Goal: Task Accomplishment & Management: Complete application form

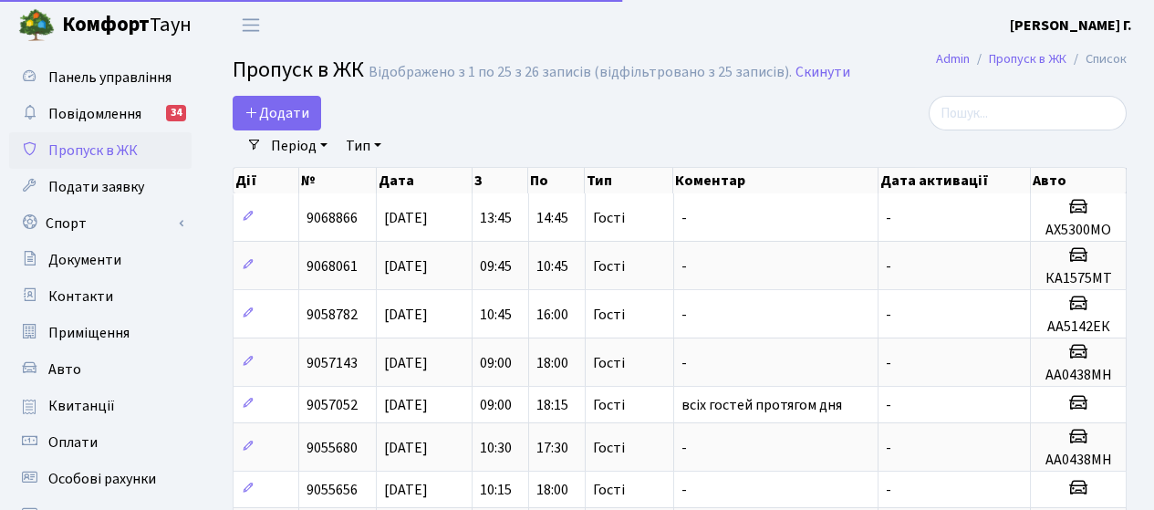
select select "25"
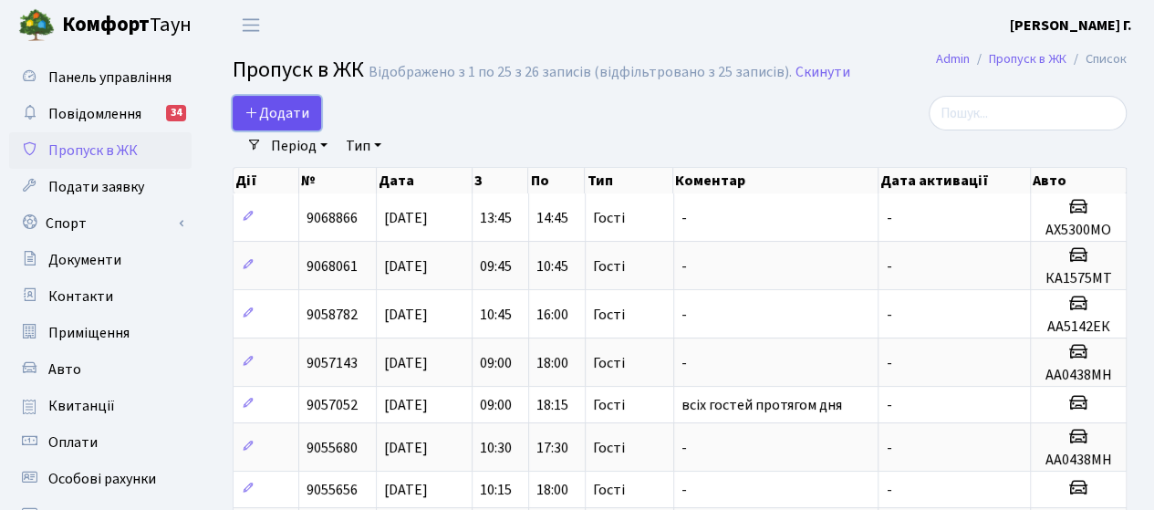
click at [281, 115] on span "Додати" at bounding box center [276, 113] width 65 height 20
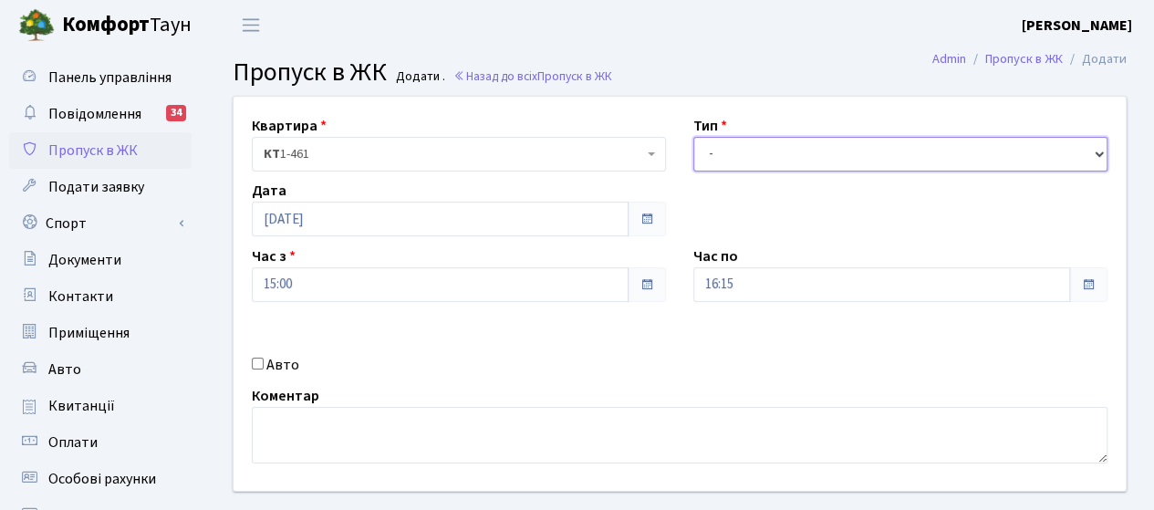
click at [810, 154] on select "- Доставка Таксі Гості Сервіс" at bounding box center [900, 154] width 414 height 35
select select "3"
click at [693, 137] on select "- Доставка Таксі Гості Сервіс" at bounding box center [900, 154] width 414 height 35
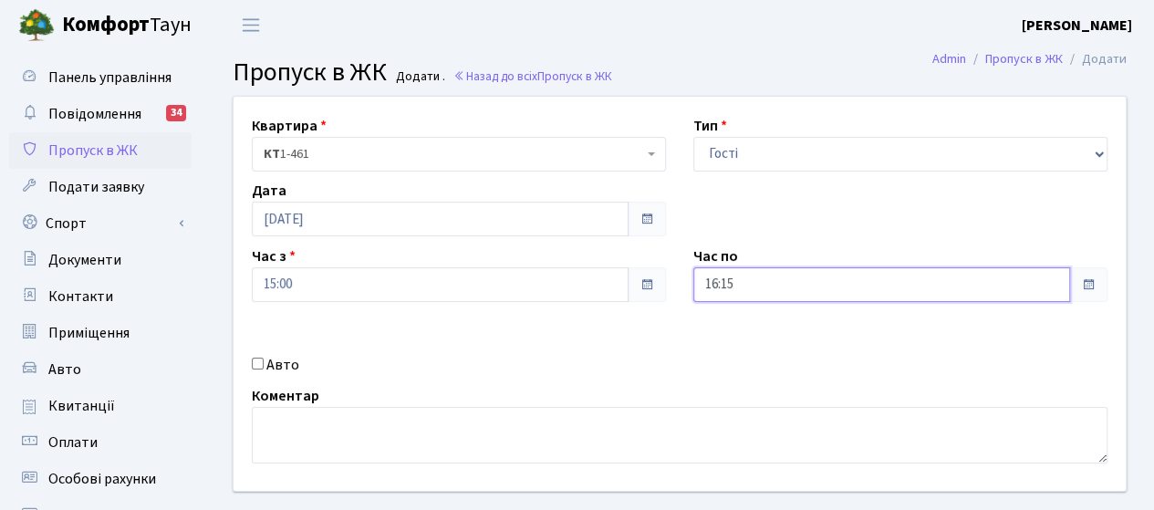
click at [781, 287] on input "16:15" at bounding box center [881, 284] width 377 height 35
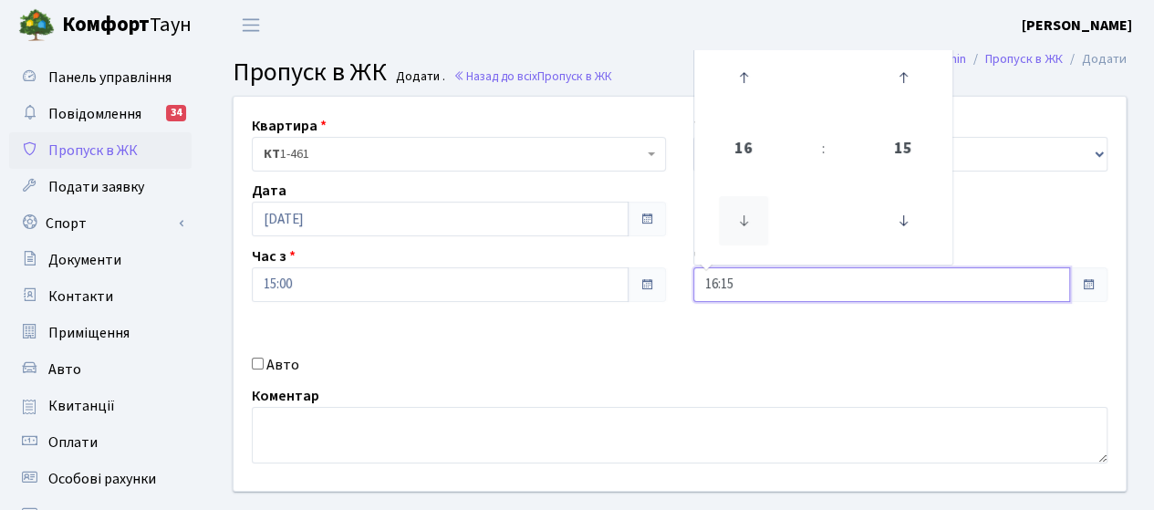
click at [735, 231] on icon at bounding box center [743, 220] width 49 height 49
click at [743, 87] on icon at bounding box center [743, 77] width 49 height 49
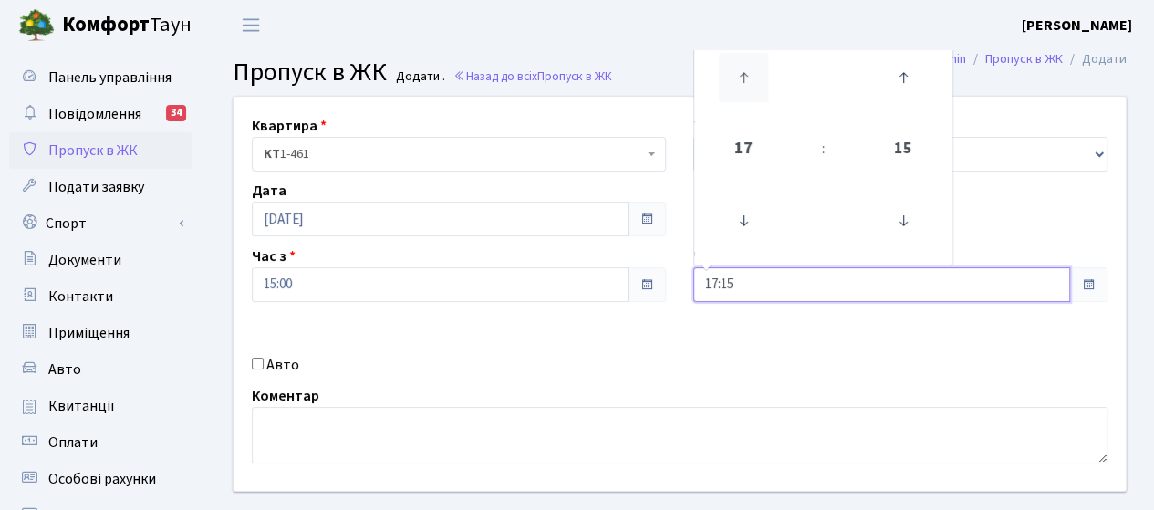
click at [744, 83] on icon at bounding box center [743, 77] width 49 height 49
click at [896, 72] on icon at bounding box center [902, 77] width 49 height 49
click at [899, 228] on icon at bounding box center [902, 220] width 49 height 49
click at [899, 227] on icon at bounding box center [902, 220] width 49 height 49
type input "18:00"
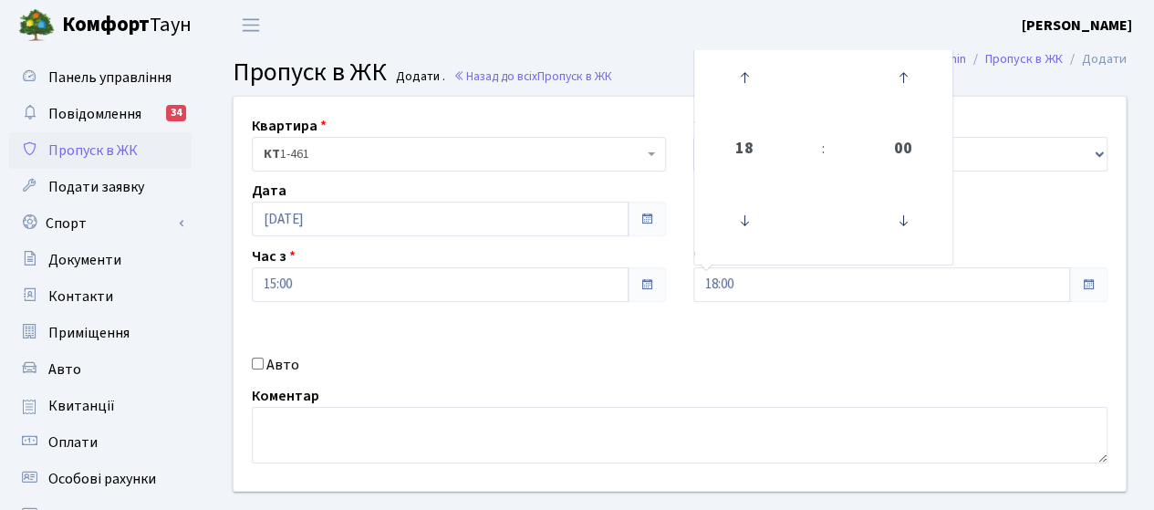
click at [729, 361] on div "Квартира <b>КТ</b>&nbsp;&nbsp;&nbsp;&nbsp;1-461 КТ 1-461 Тип - Доставка Таксі Г…" at bounding box center [680, 294] width 920 height 394
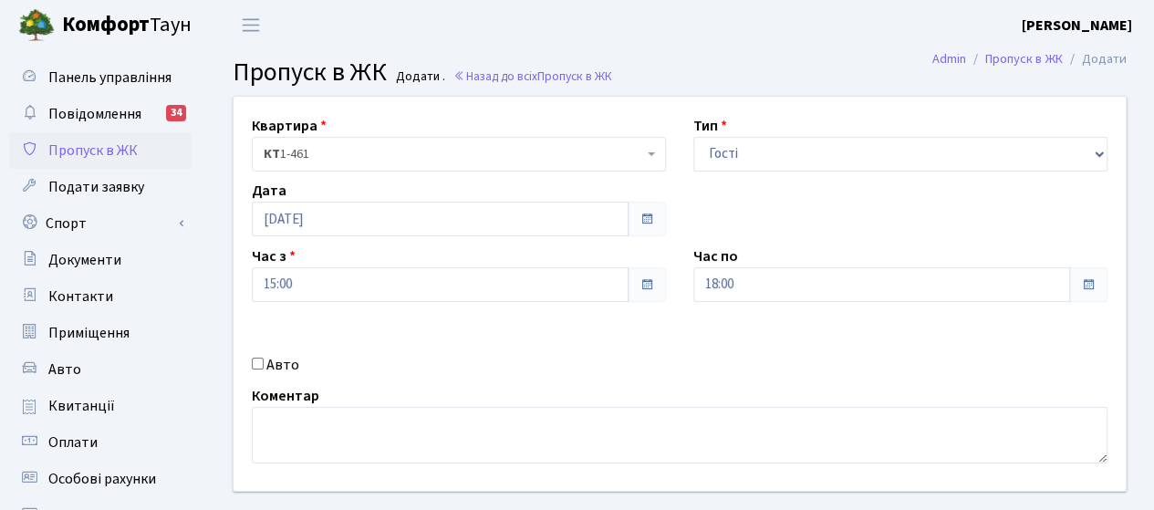
click at [279, 371] on label "Авто" at bounding box center [282, 365] width 33 height 22
click at [264, 369] on input "Авто" at bounding box center [258, 364] width 12 height 12
checkbox input "true"
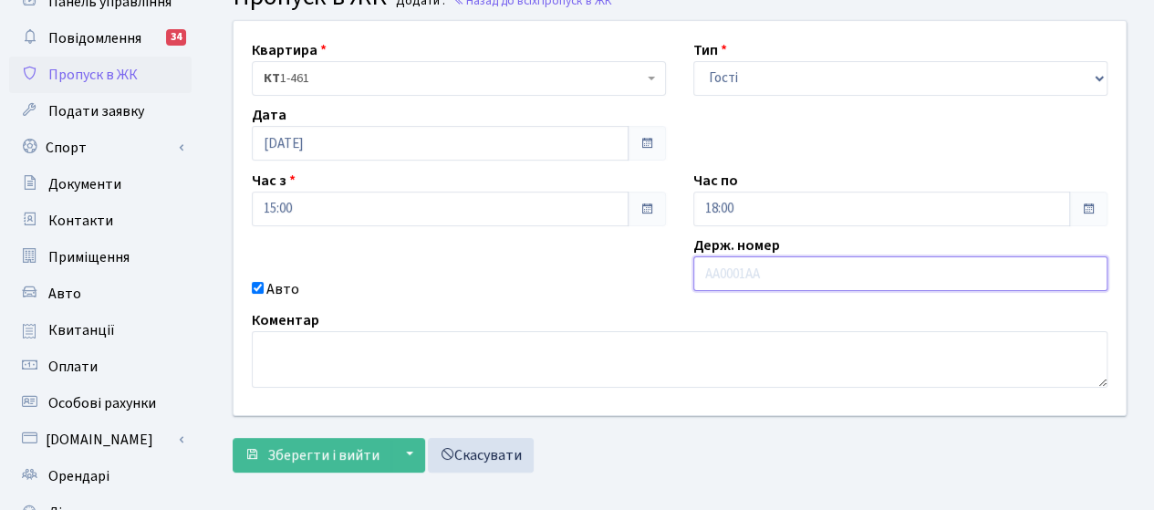
scroll to position [182, 0]
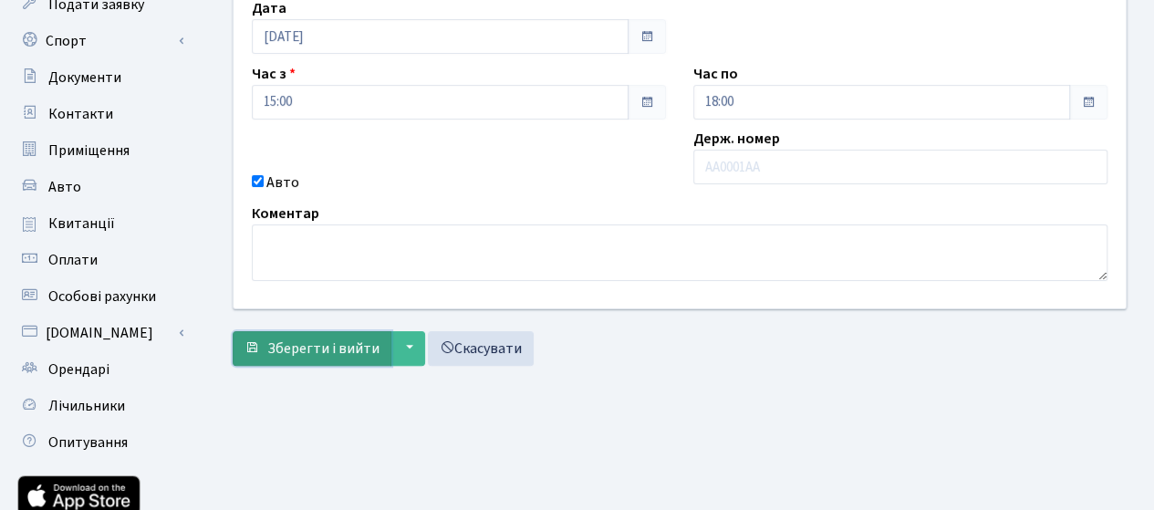
click at [312, 348] on span "Зберегти і вийти" at bounding box center [323, 348] width 112 height 20
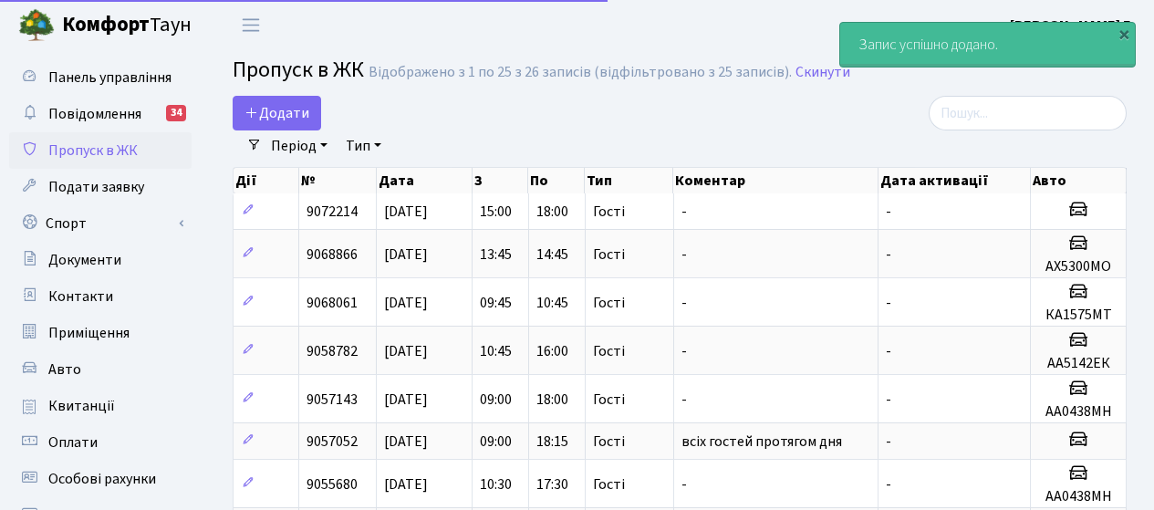
select select "25"
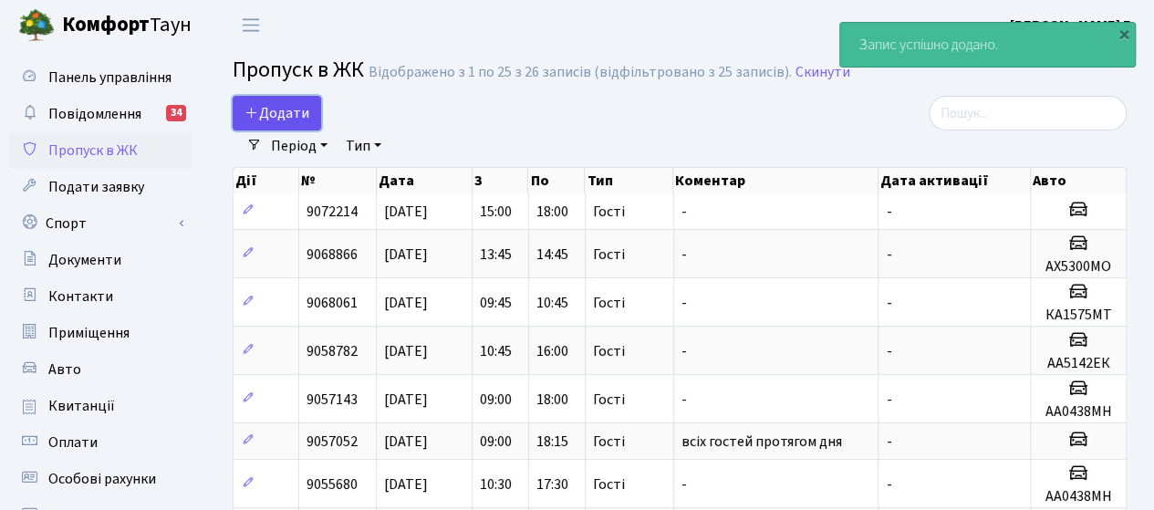
click at [271, 112] on span "Додати" at bounding box center [276, 113] width 65 height 20
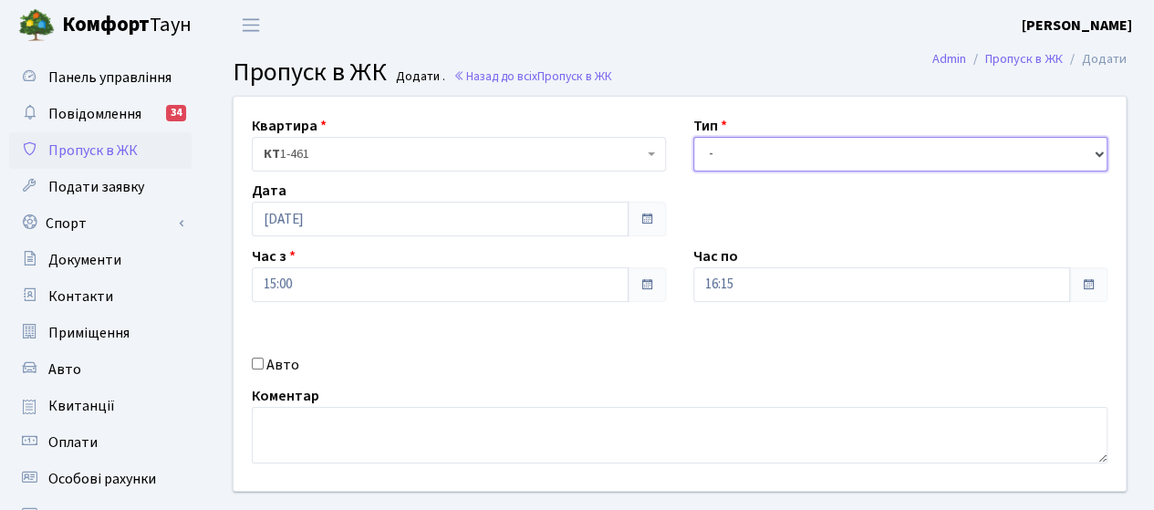
click at [747, 157] on select "- Доставка Таксі Гості Сервіс" at bounding box center [900, 154] width 414 height 35
select select "3"
click at [693, 137] on select "- Доставка Таксі Гості Сервіс" at bounding box center [900, 154] width 414 height 35
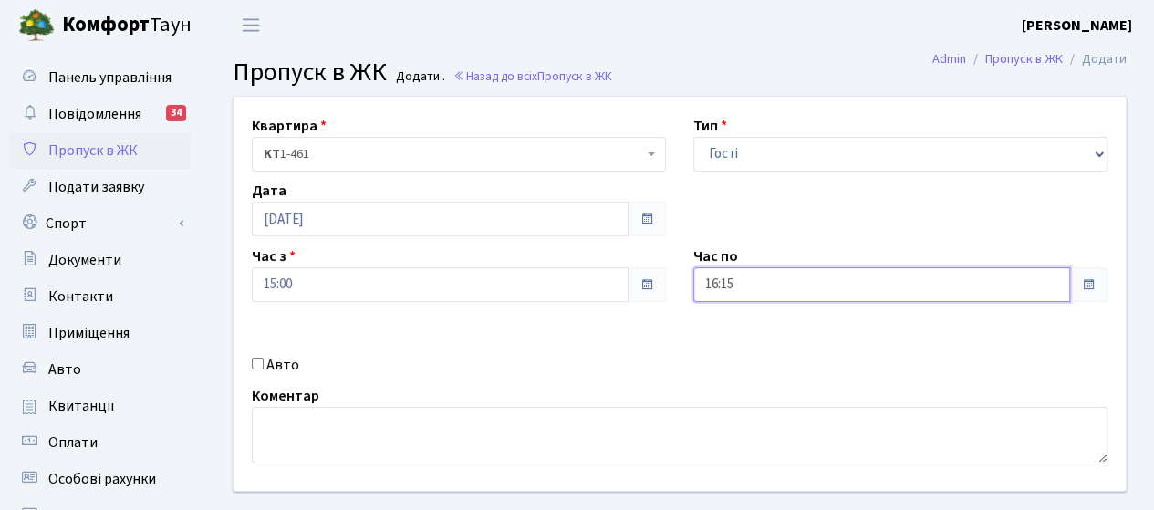
click at [743, 287] on input "16:15" at bounding box center [881, 284] width 377 height 35
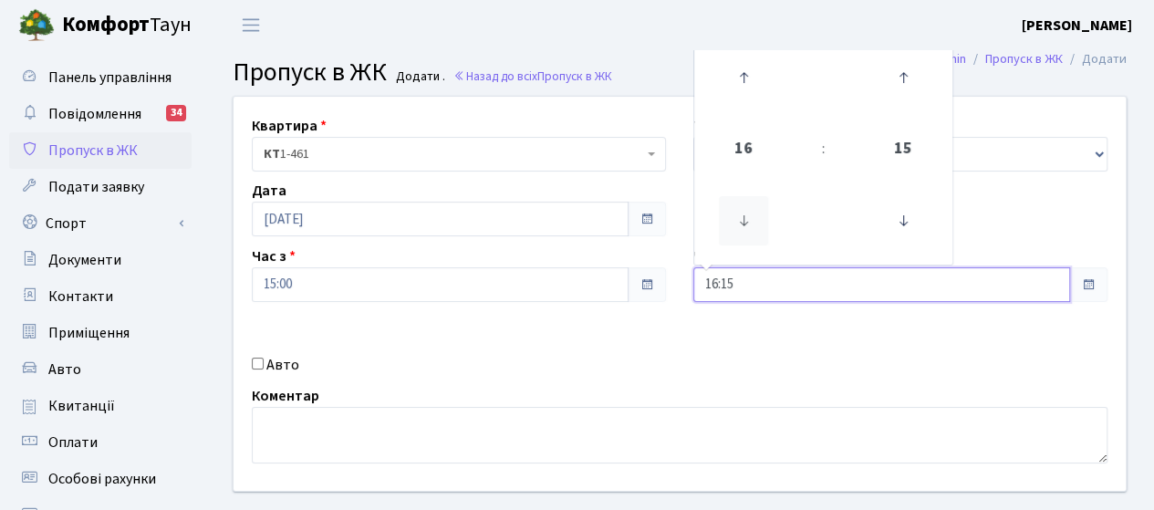
click at [739, 232] on icon at bounding box center [743, 220] width 49 height 49
click at [735, 74] on icon at bounding box center [743, 77] width 49 height 49
type input "18:15"
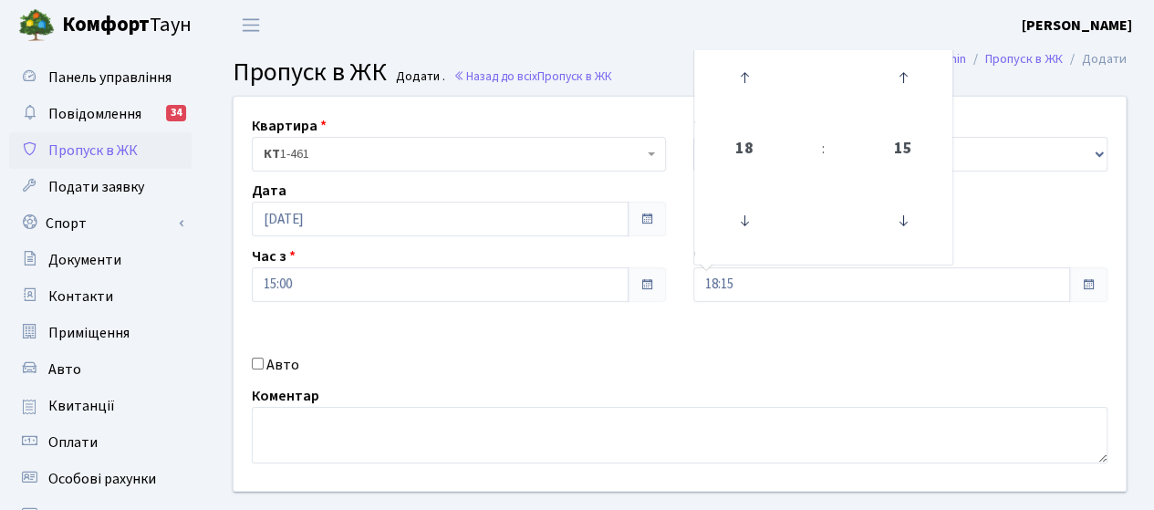
drag, startPoint x: 558, startPoint y: 364, endPoint x: 533, endPoint y: 360, distance: 25.8
click at [557, 362] on div "Авто" at bounding box center [459, 365] width 442 height 22
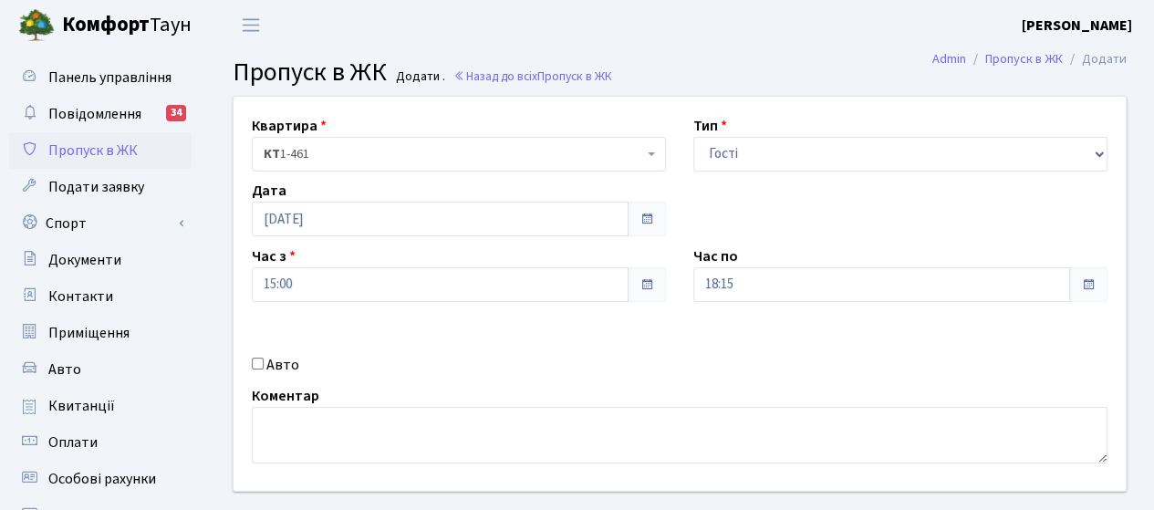
click at [292, 364] on label "Авто" at bounding box center [282, 365] width 33 height 22
click at [264, 364] on input "Авто" at bounding box center [258, 364] width 12 height 12
checkbox input "true"
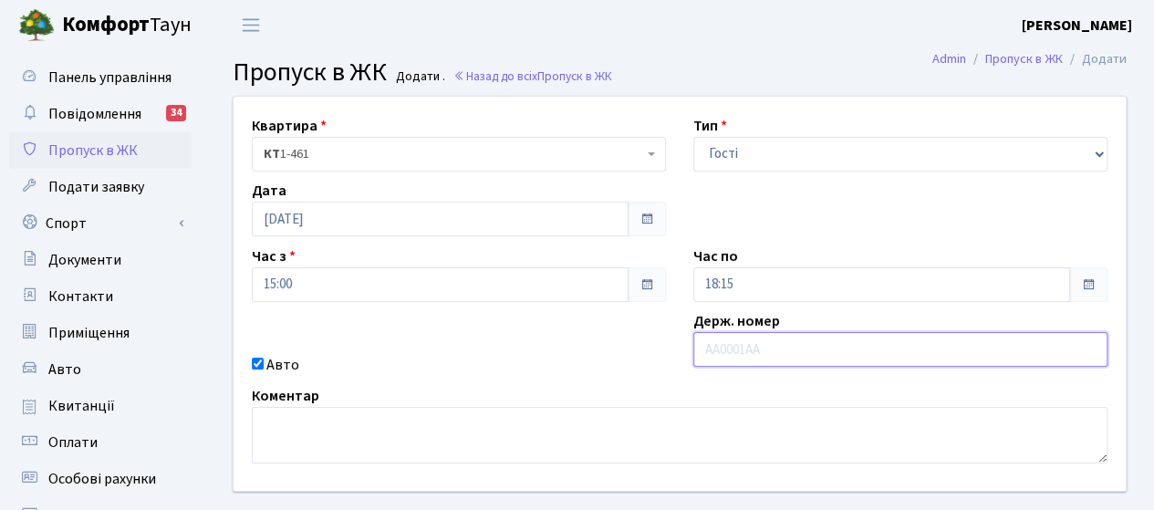
drag, startPoint x: 743, startPoint y: 356, endPoint x: 750, endPoint y: 348, distance: 11.0
click at [743, 356] on input "text" at bounding box center [900, 349] width 414 height 35
type input "КА2315НМ"
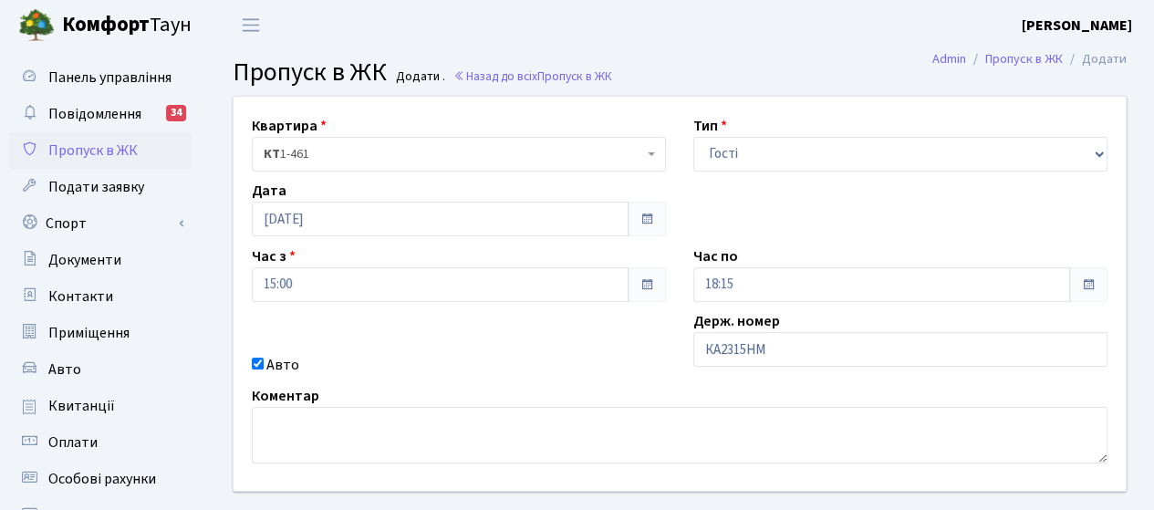
click at [569, 346] on div "Квартира <b>КТ</b>&nbsp;&nbsp;&nbsp;&nbsp;1-461 КТ 1-461 Тип - Доставка Таксі Г…" at bounding box center [680, 294] width 920 height 394
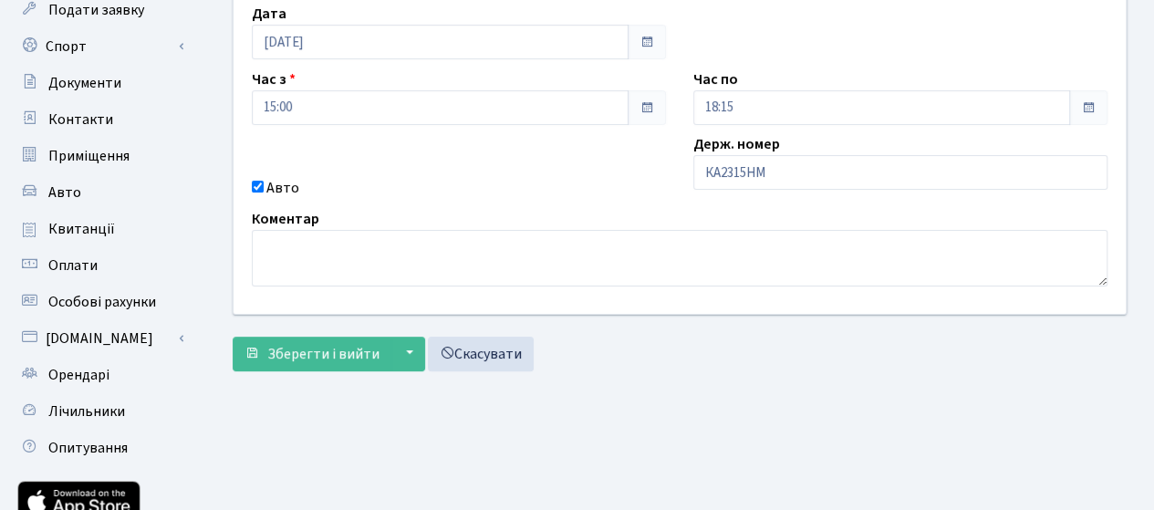
scroll to position [182, 0]
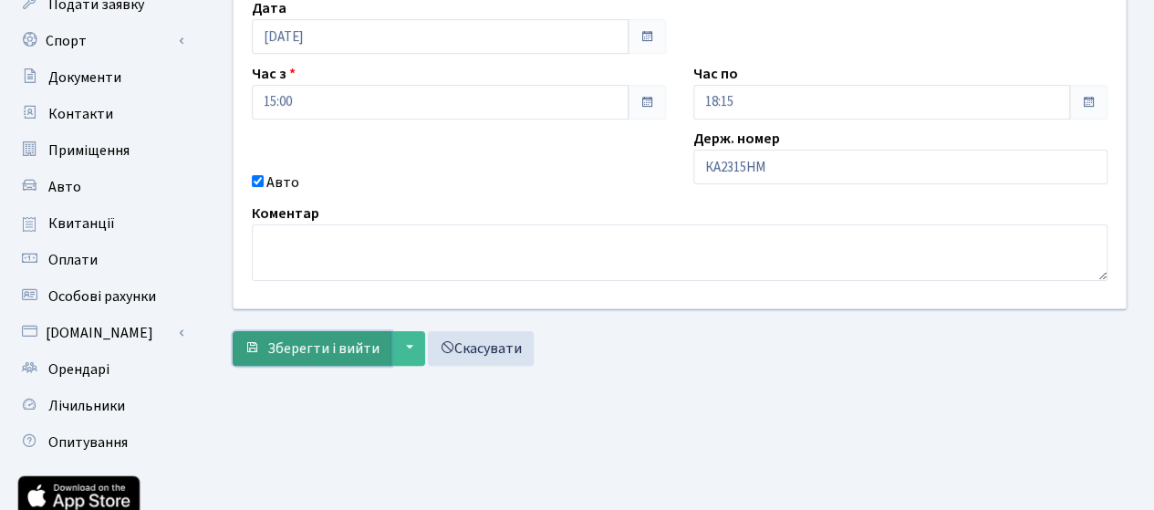
click at [292, 346] on span "Зберегти і вийти" at bounding box center [323, 348] width 112 height 20
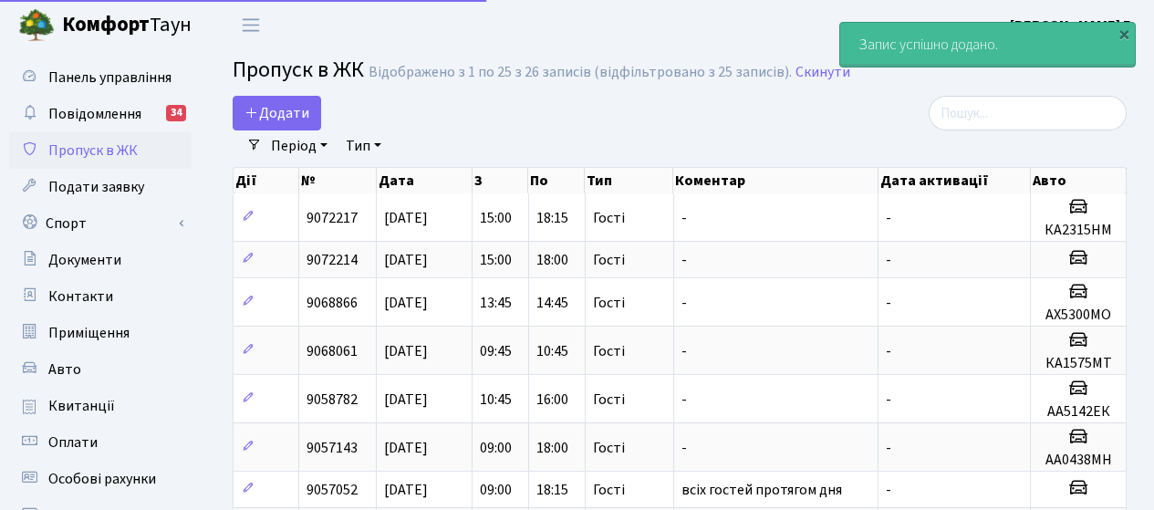
select select "25"
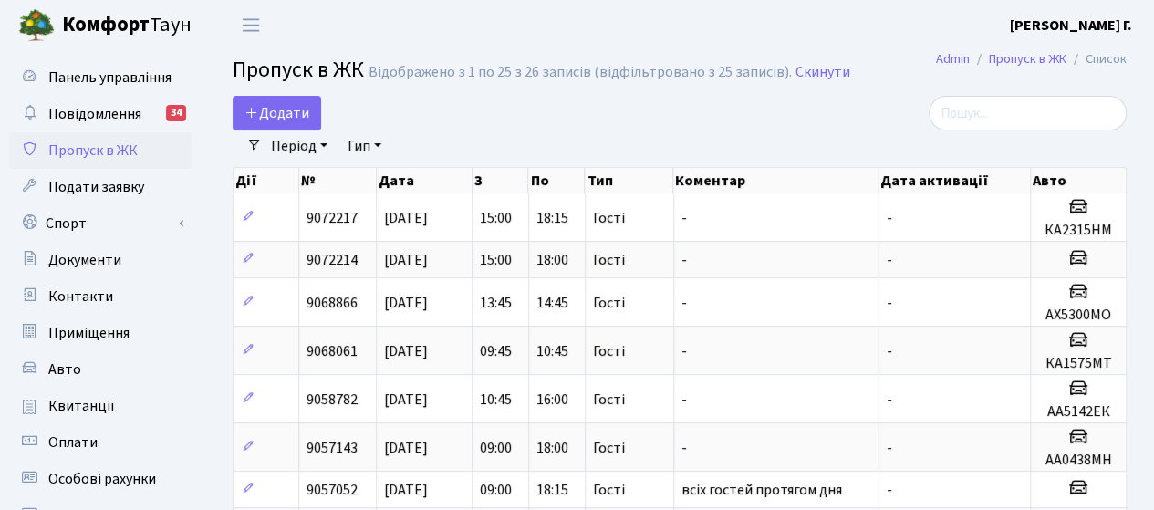
click at [544, 110] on div "Додати" at bounding box center [526, 113] width 587 height 35
